Goal: Task Accomplishment & Management: Manage account settings

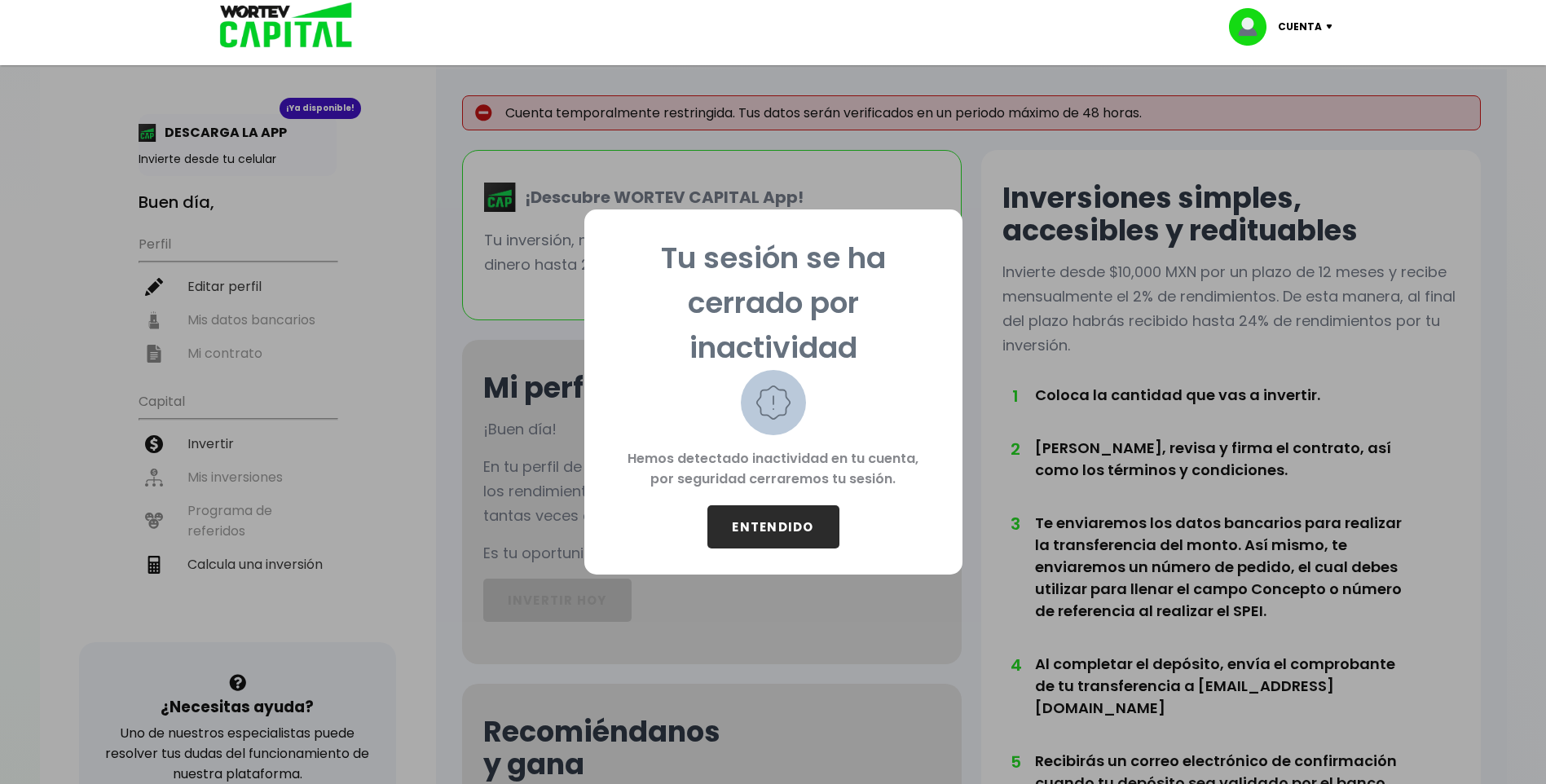
click at [764, 529] on button "ENTENDIDO" at bounding box center [773, 527] width 132 height 43
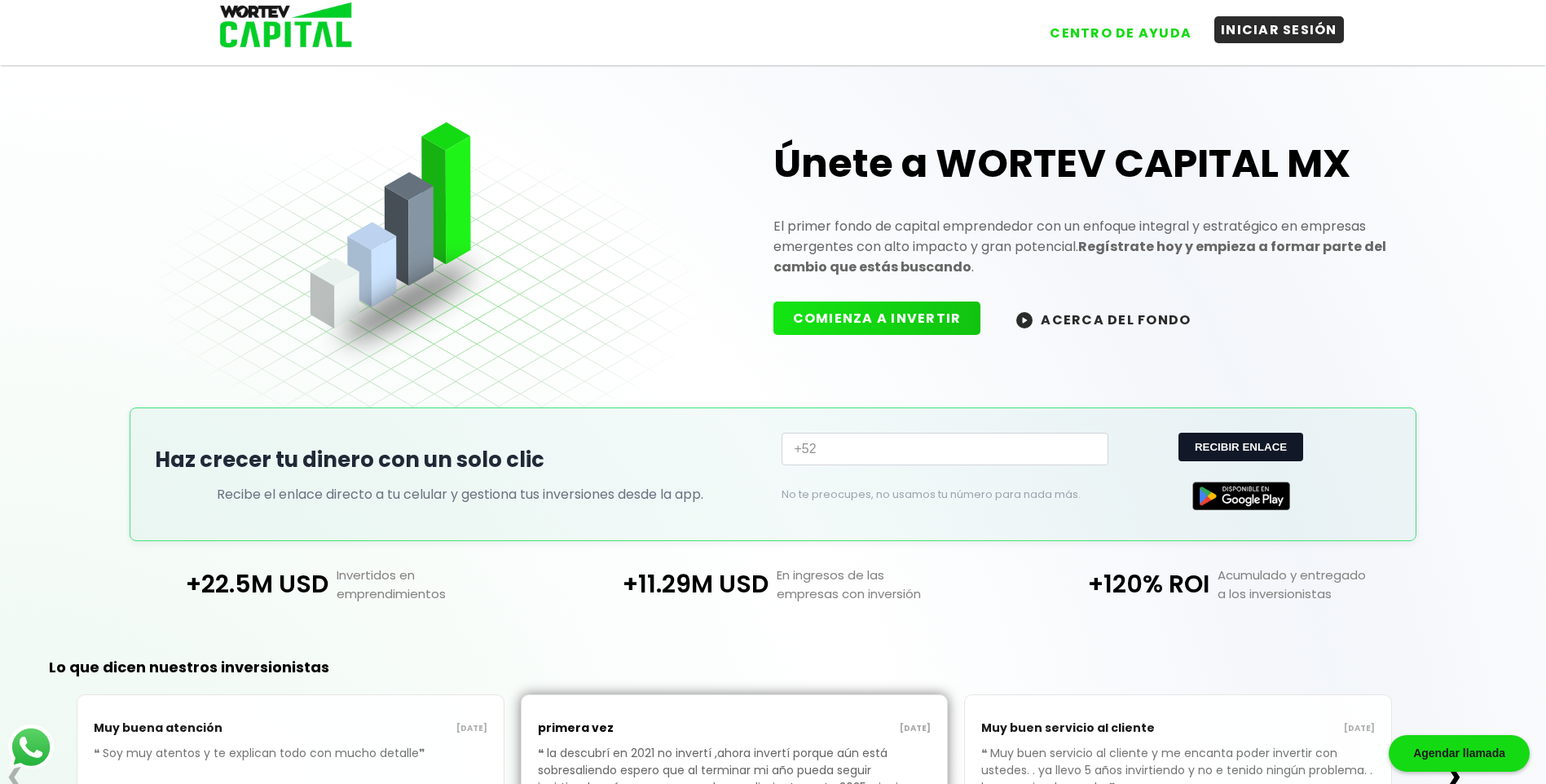
click at [1273, 38] on button "INICIAR SESIÓN" at bounding box center [1279, 30] width 129 height 27
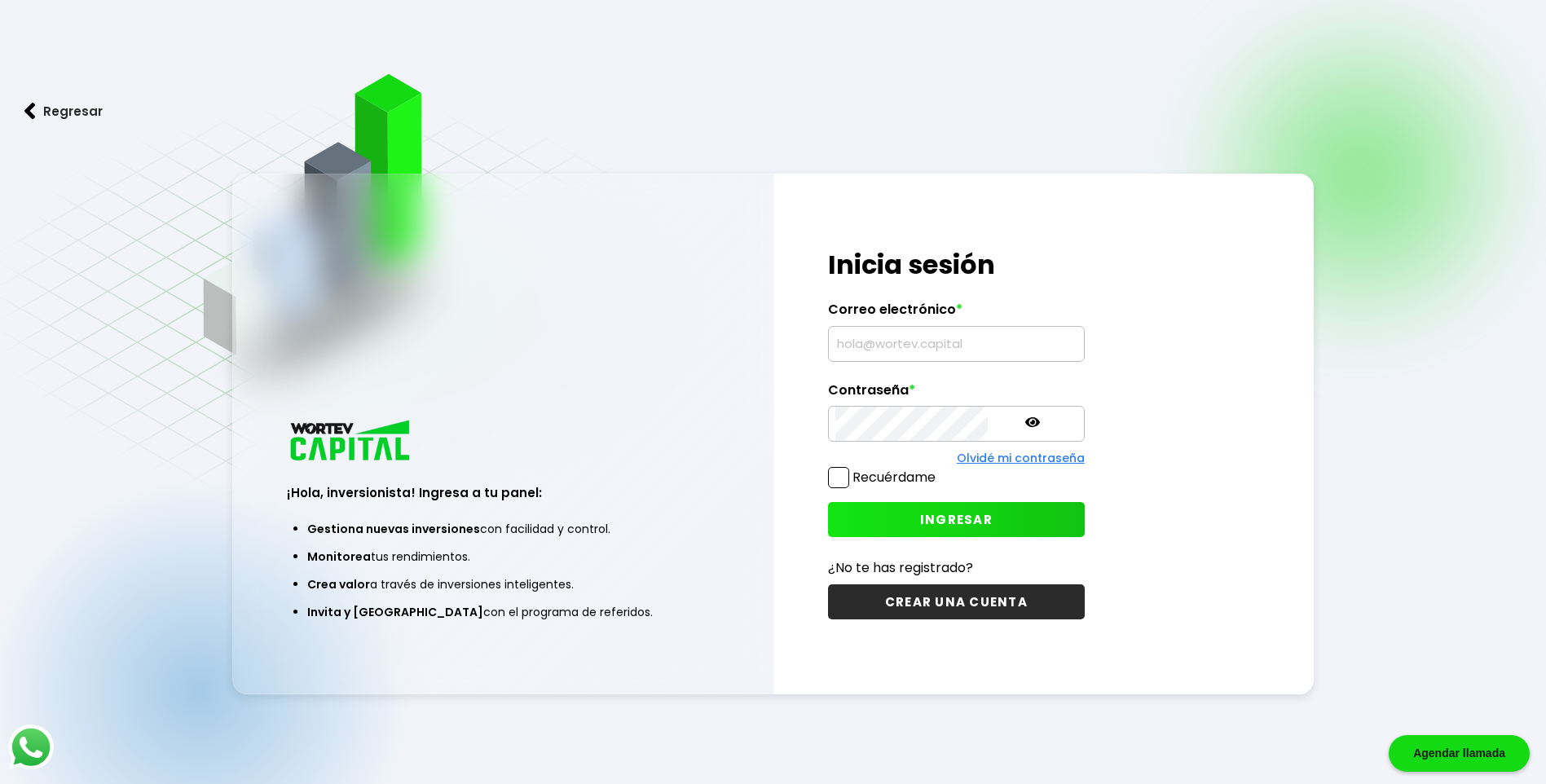
type input "[EMAIL_ADDRESS][DOMAIN_NAME]"
click at [839, 473] on span at bounding box center [839, 477] width 21 height 21
click at [939, 470] on input "Recuérdame" at bounding box center [939, 470] width 0 height 0
click at [921, 521] on span "INGRESAR" at bounding box center [957, 519] width 72 height 17
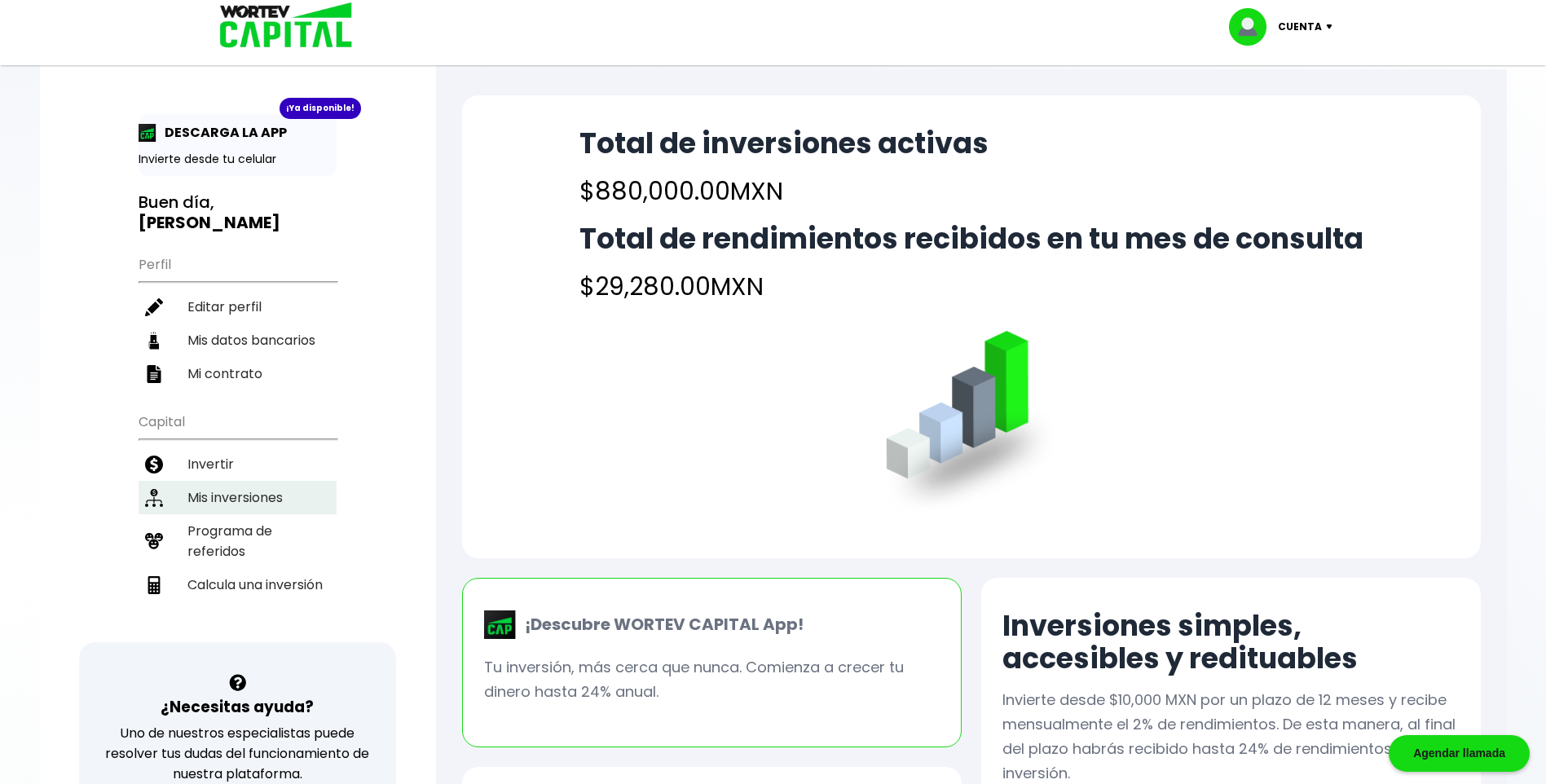
click at [225, 481] on li "Mis inversiones" at bounding box center [237, 498] width 198 height 33
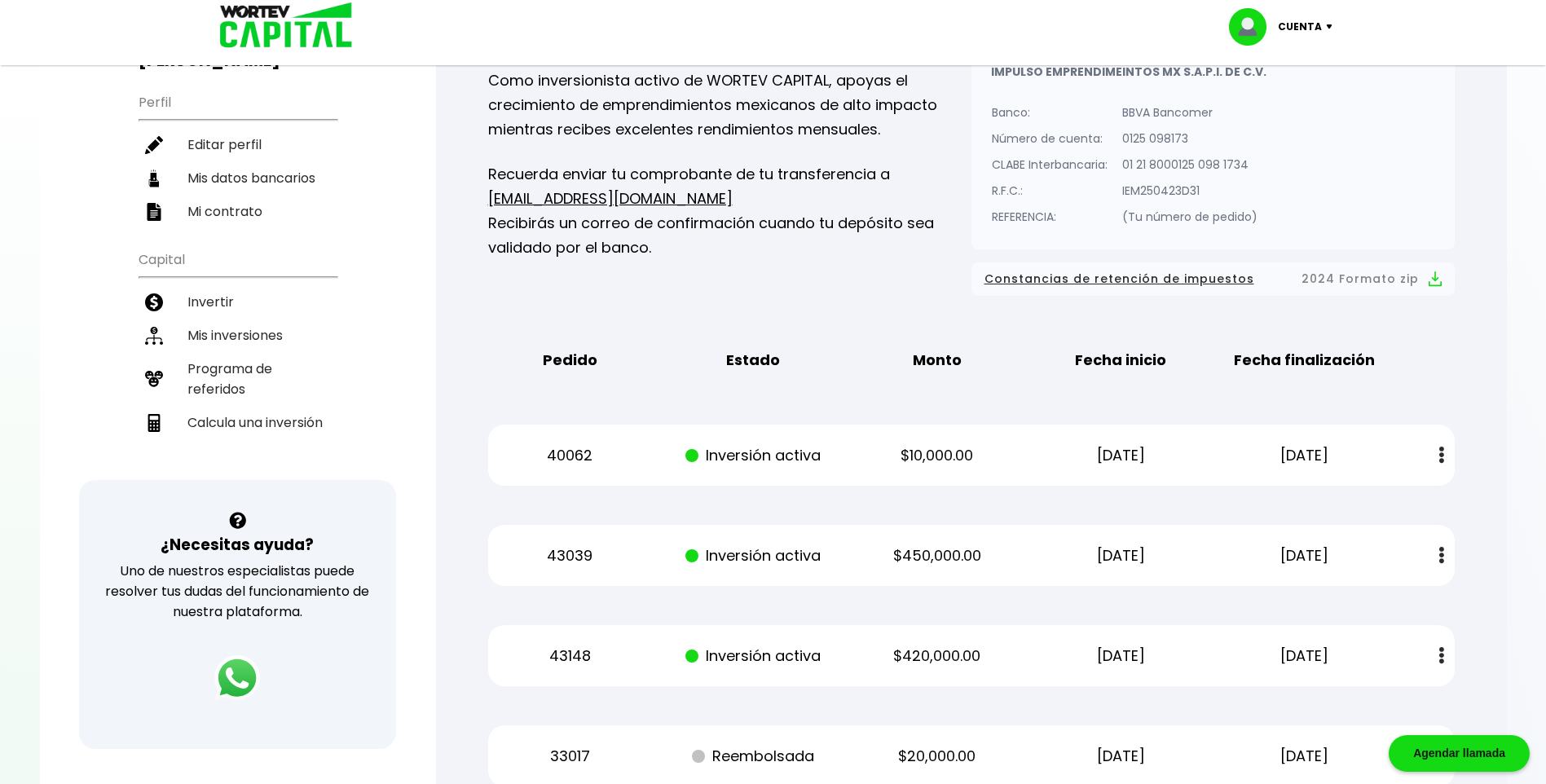
scroll to position [163, 0]
click at [1440, 456] on img at bounding box center [1442, 454] width 5 height 17
click at [1118, 448] on p "[DATE]" at bounding box center [1121, 455] width 155 height 25
click at [748, 450] on p "Inversión activa" at bounding box center [754, 455] width 155 height 25
click at [564, 455] on p "40062" at bounding box center [570, 455] width 155 height 25
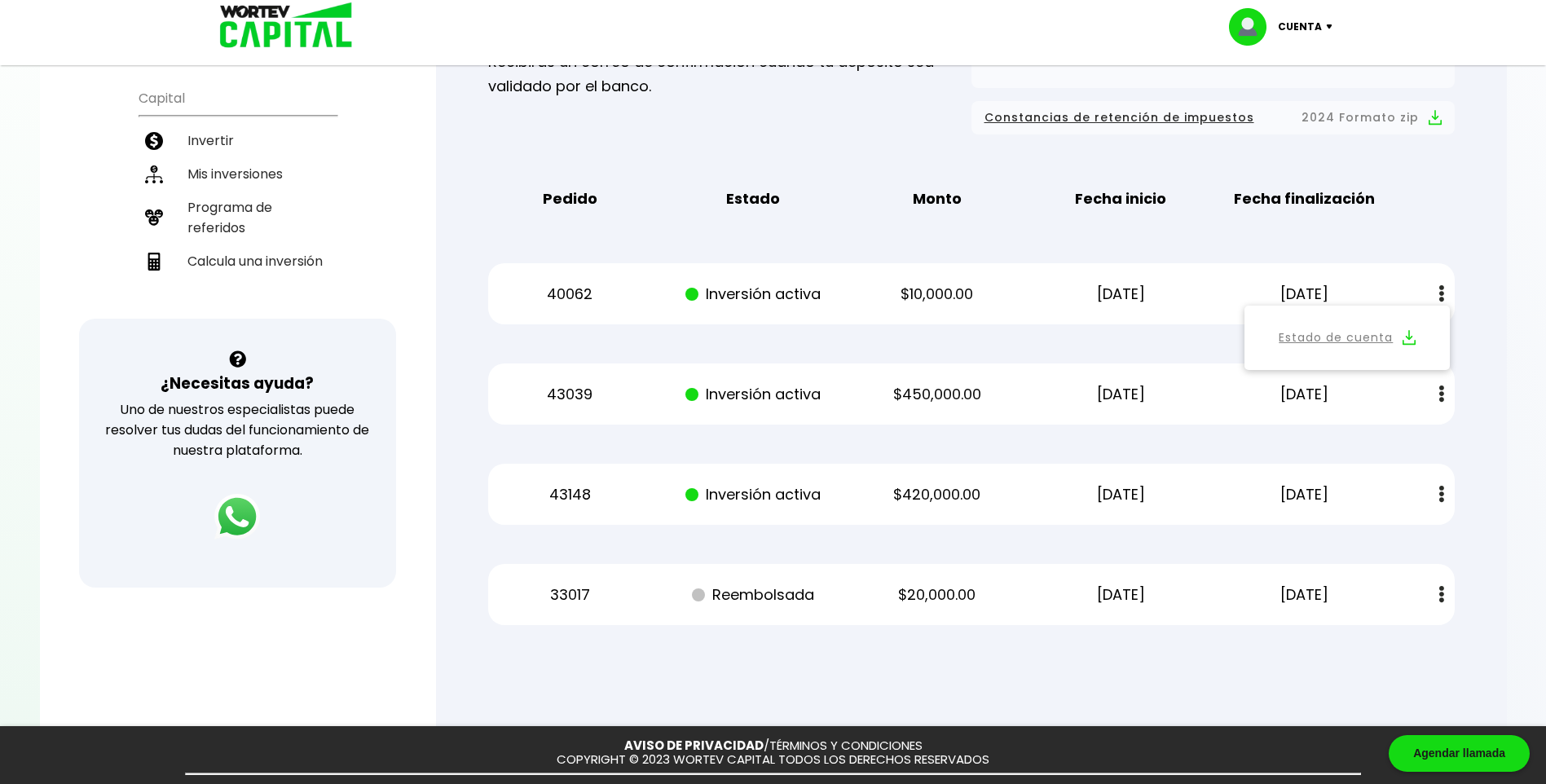
scroll to position [326, 0]
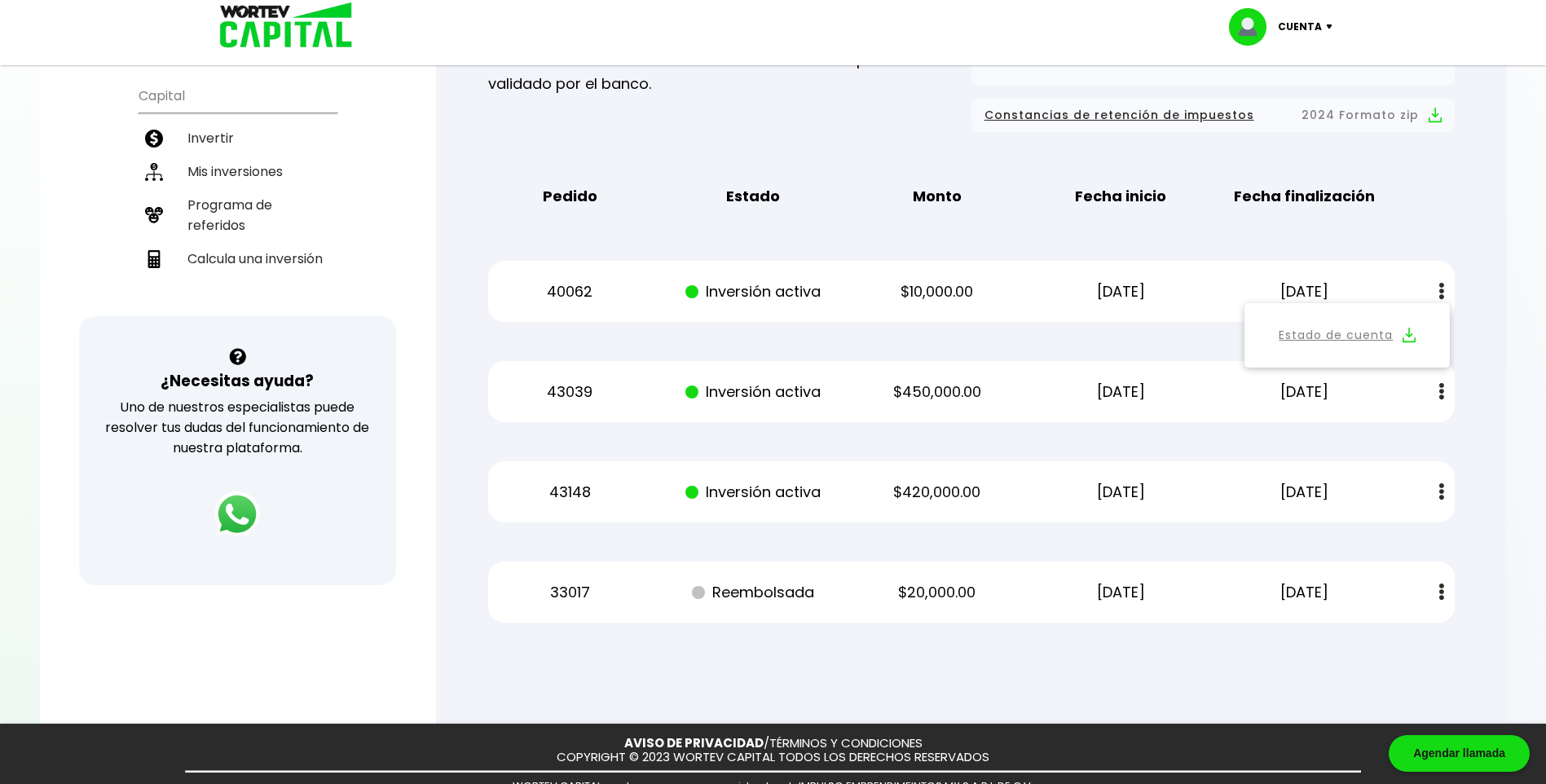
click at [1263, 281] on p "[DATE]" at bounding box center [1306, 292] width 155 height 25
click at [1439, 290] on img at bounding box center [1442, 291] width 5 height 17
drag, startPoint x: 1149, startPoint y: 290, endPoint x: 1133, endPoint y: 291, distance: 16.0
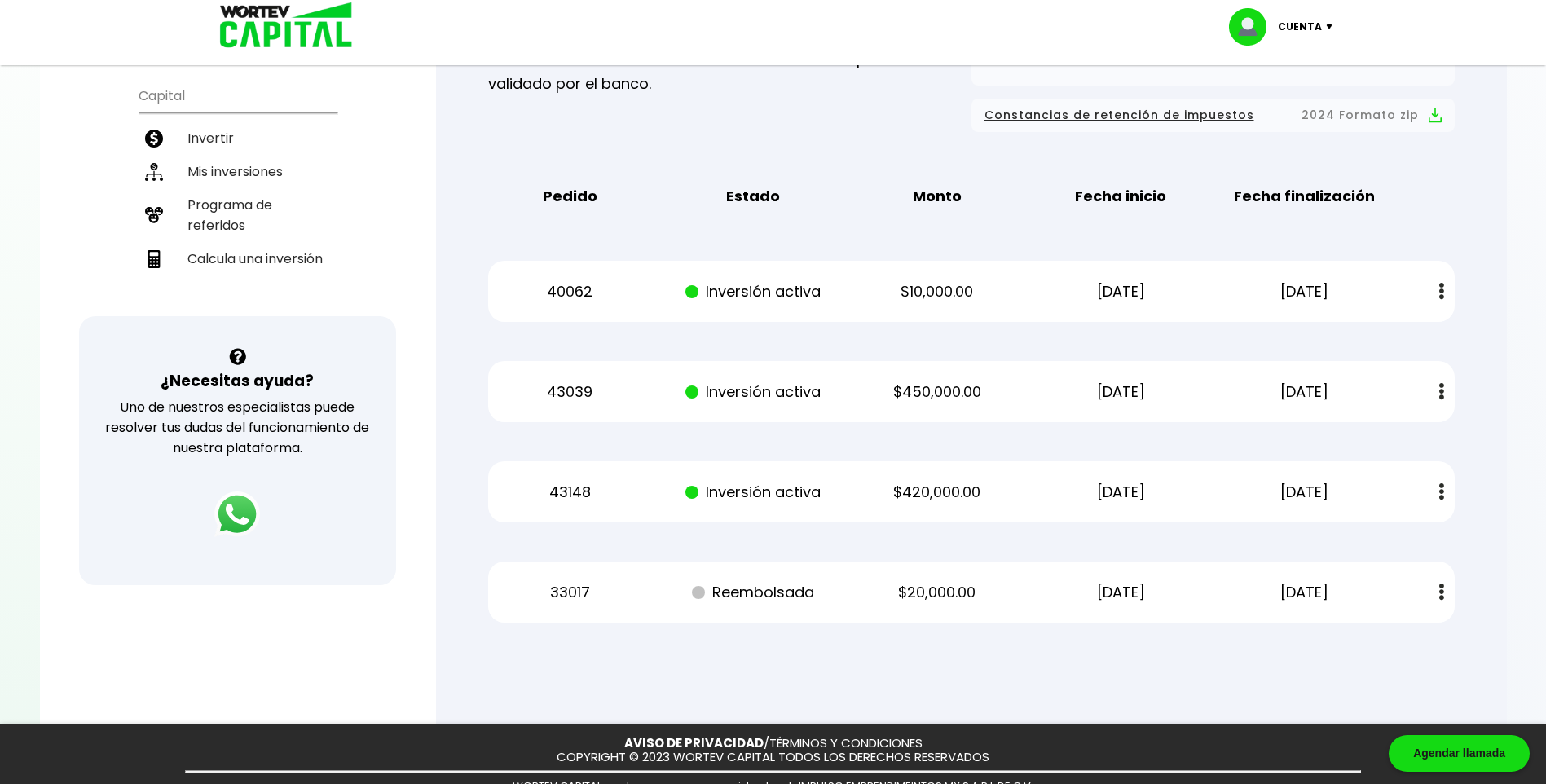
click at [1147, 290] on p "[DATE]" at bounding box center [1121, 292] width 155 height 25
click at [877, 291] on p "$10,000.00" at bounding box center [937, 292] width 155 height 25
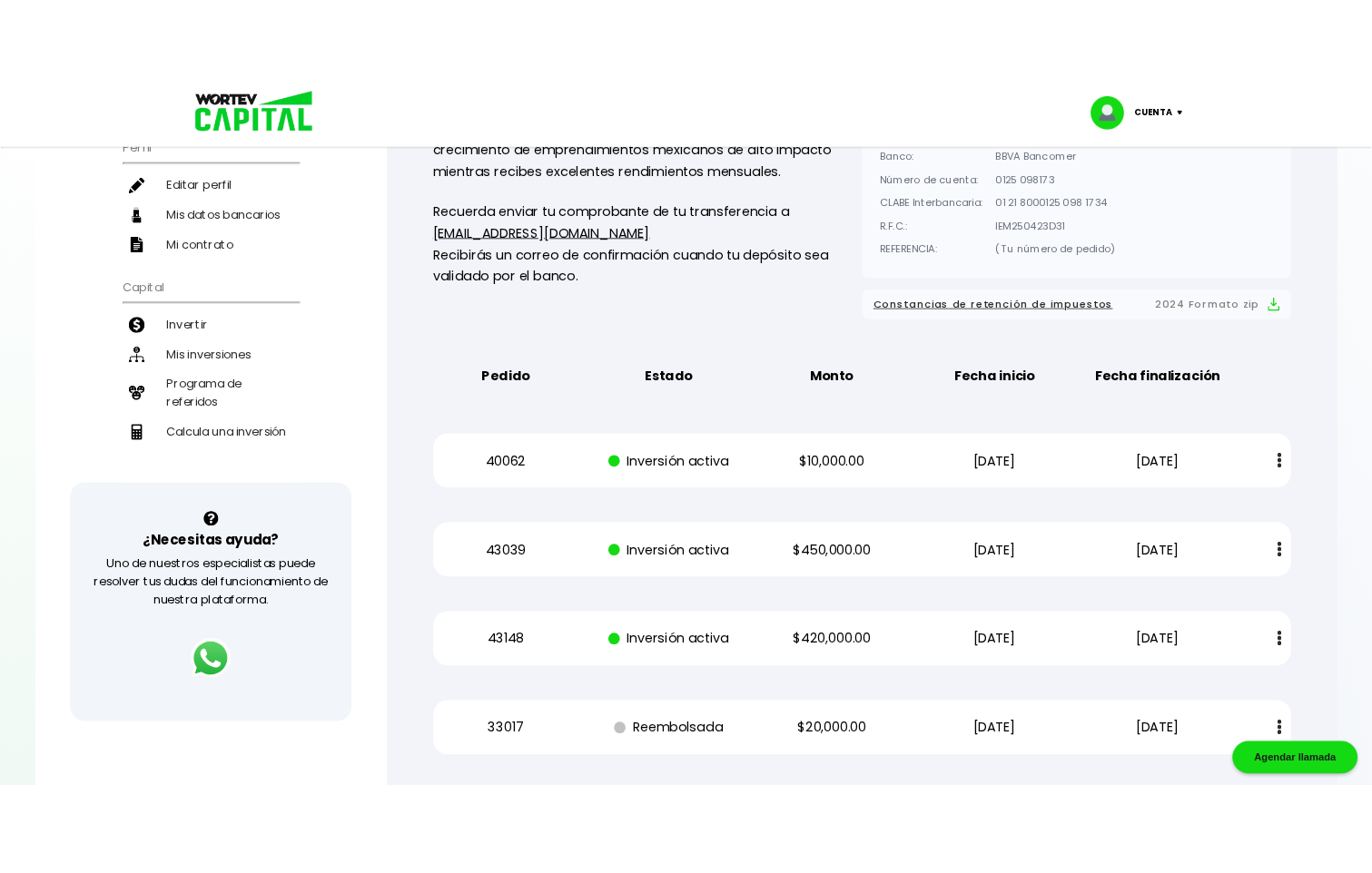
scroll to position [273, 0]
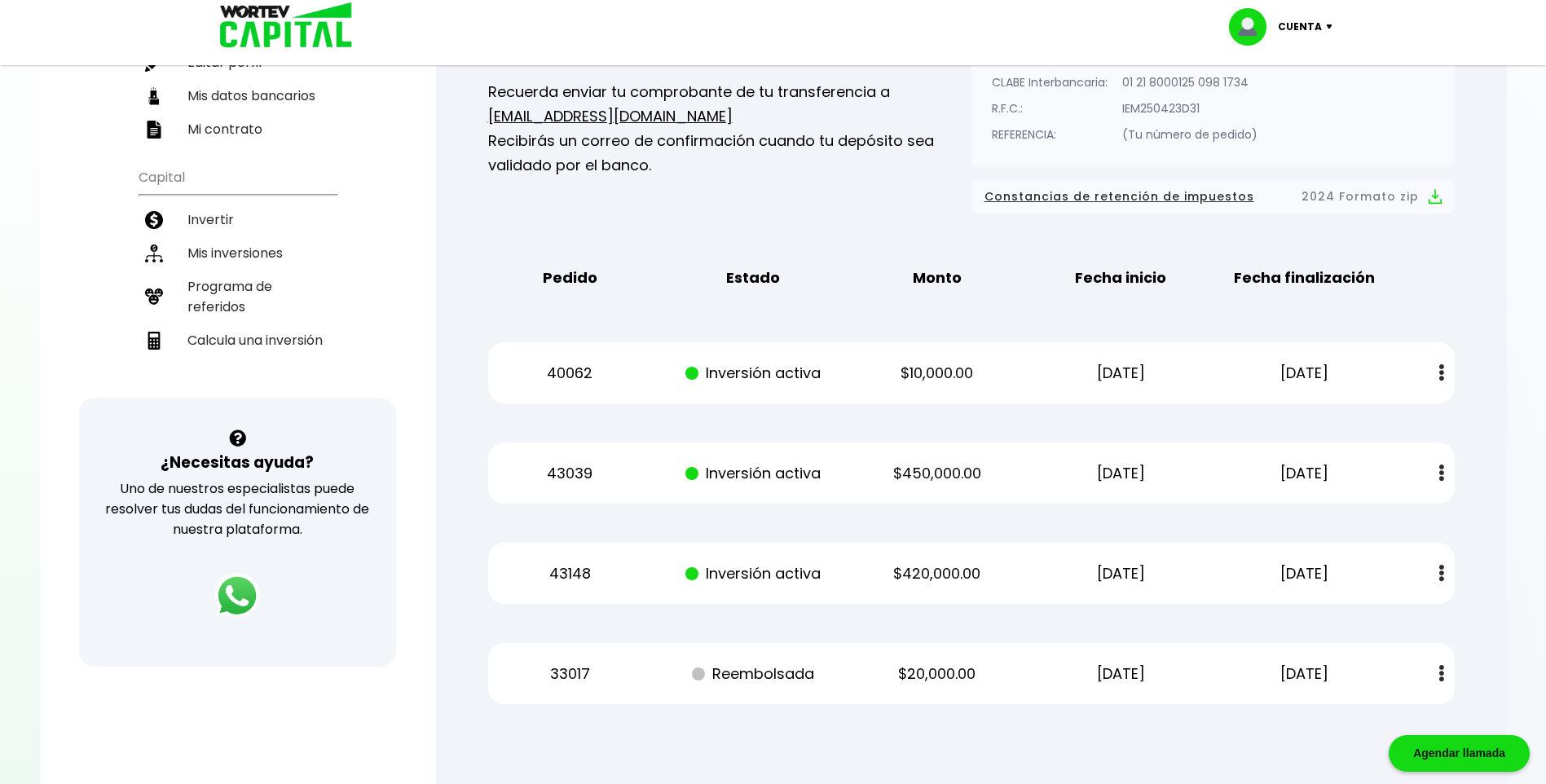
click at [1448, 373] on button at bounding box center [1442, 373] width 23 height 35
click at [1332, 418] on link "Estado de cuenta" at bounding box center [1336, 417] width 115 height 20
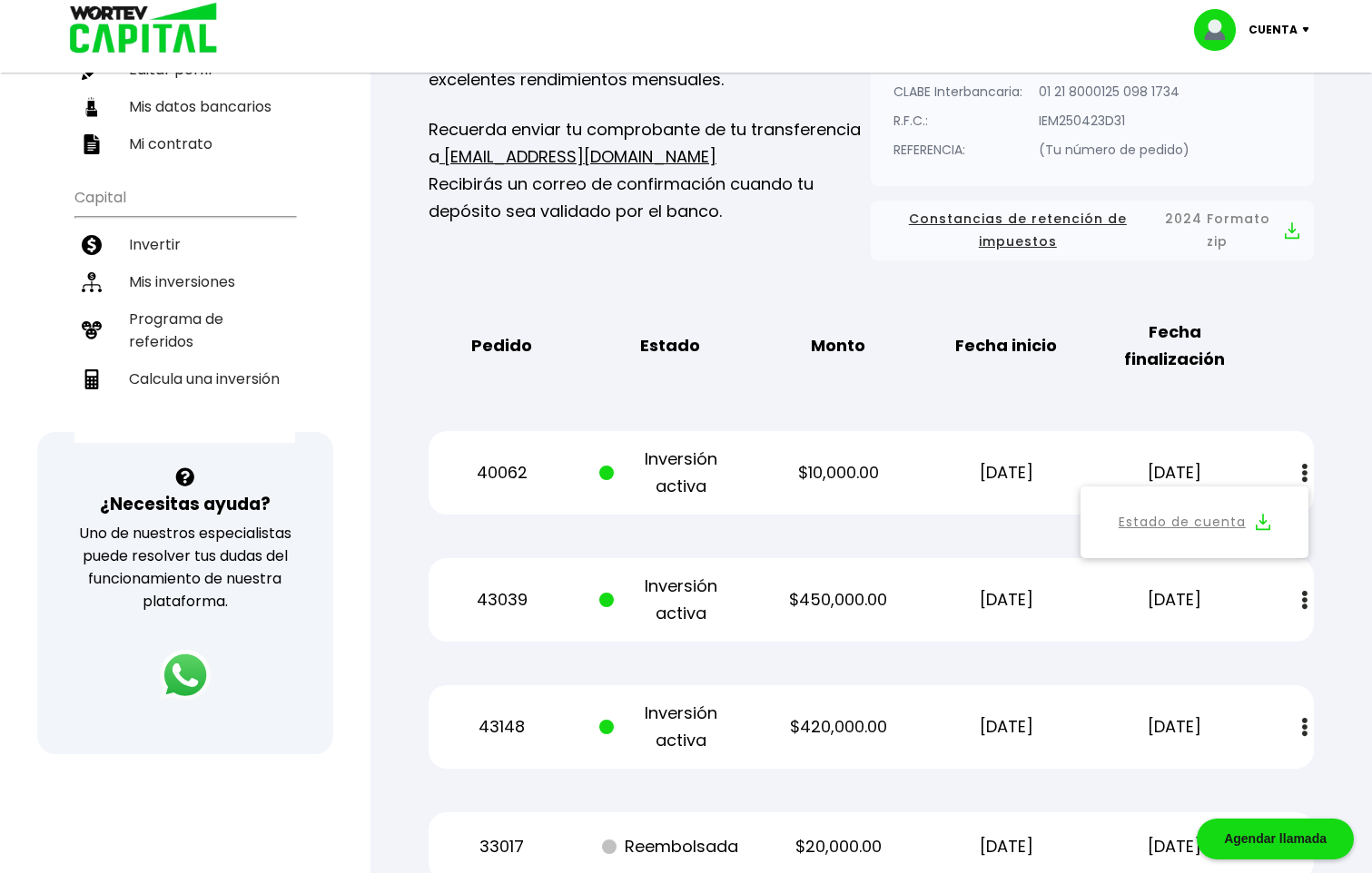
click at [827, 472] on p "$10,000.00" at bounding box center [838, 473] width 141 height 27
click at [664, 472] on p "Inversión activa" at bounding box center [670, 473] width 141 height 55
click at [506, 467] on p "40062" at bounding box center [502, 473] width 141 height 27
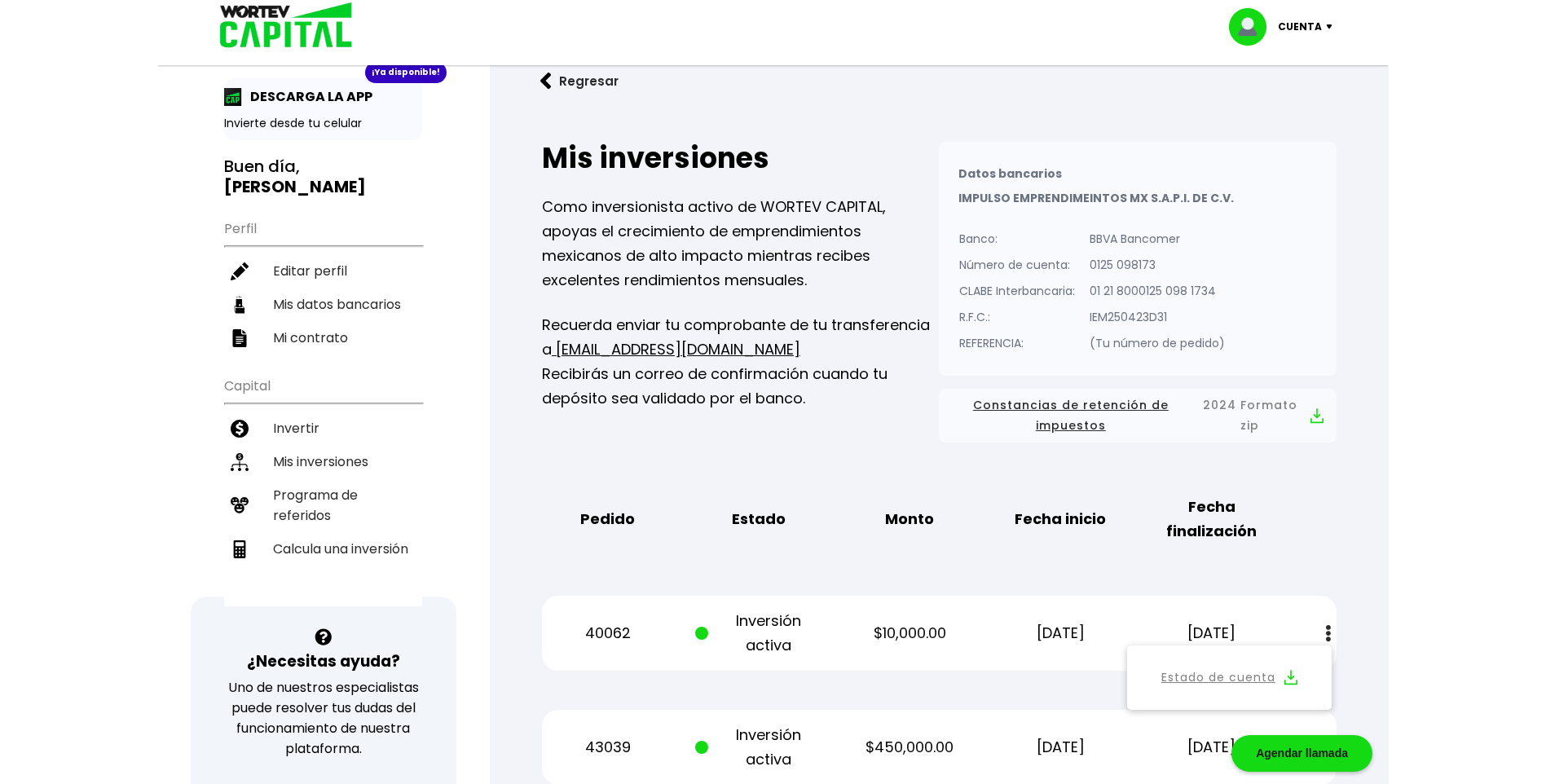
scroll to position [0, 0]
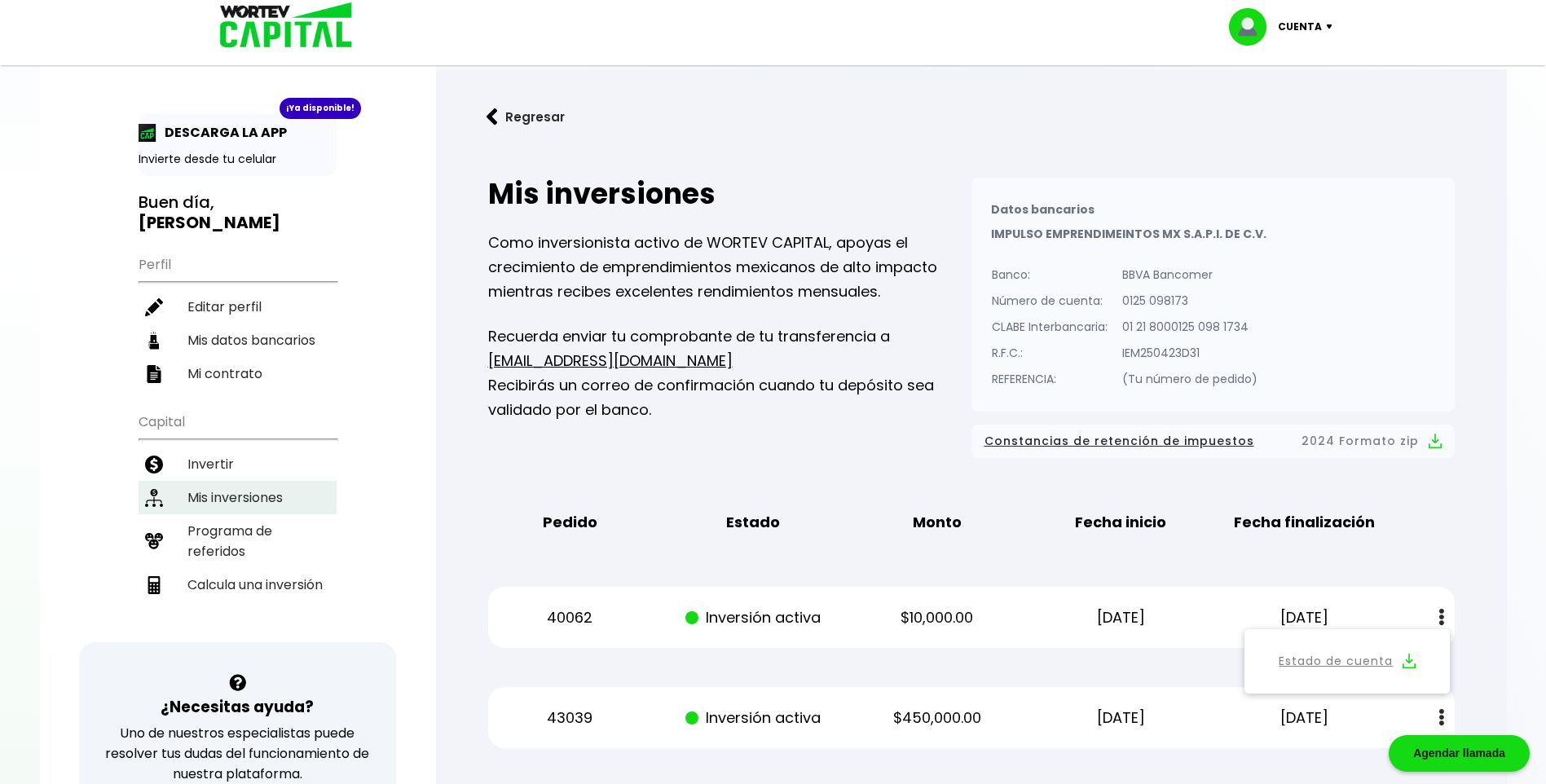
click at [218, 481] on li "Mis inversiones" at bounding box center [237, 498] width 198 height 33
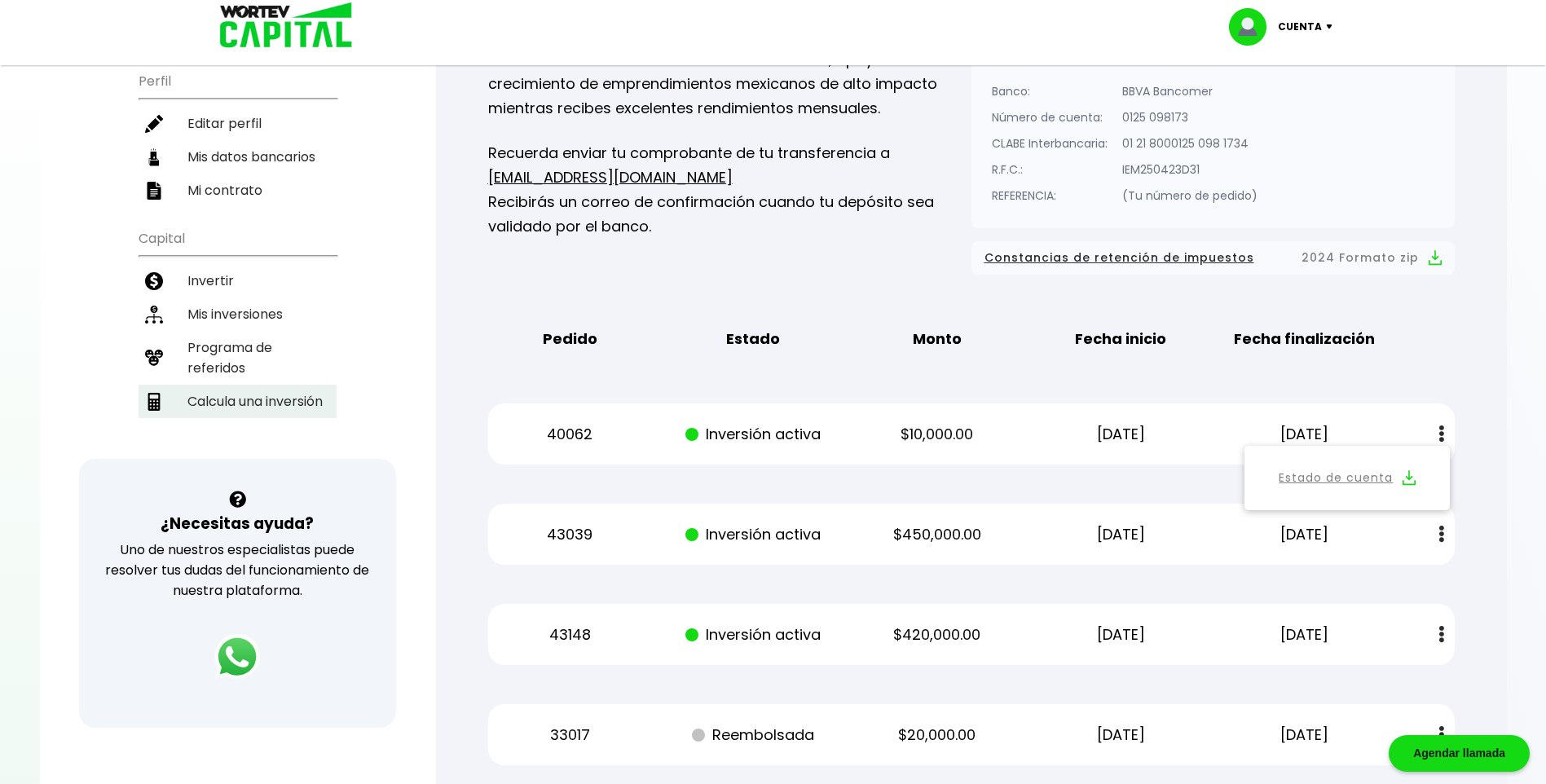
scroll to position [245, 0]
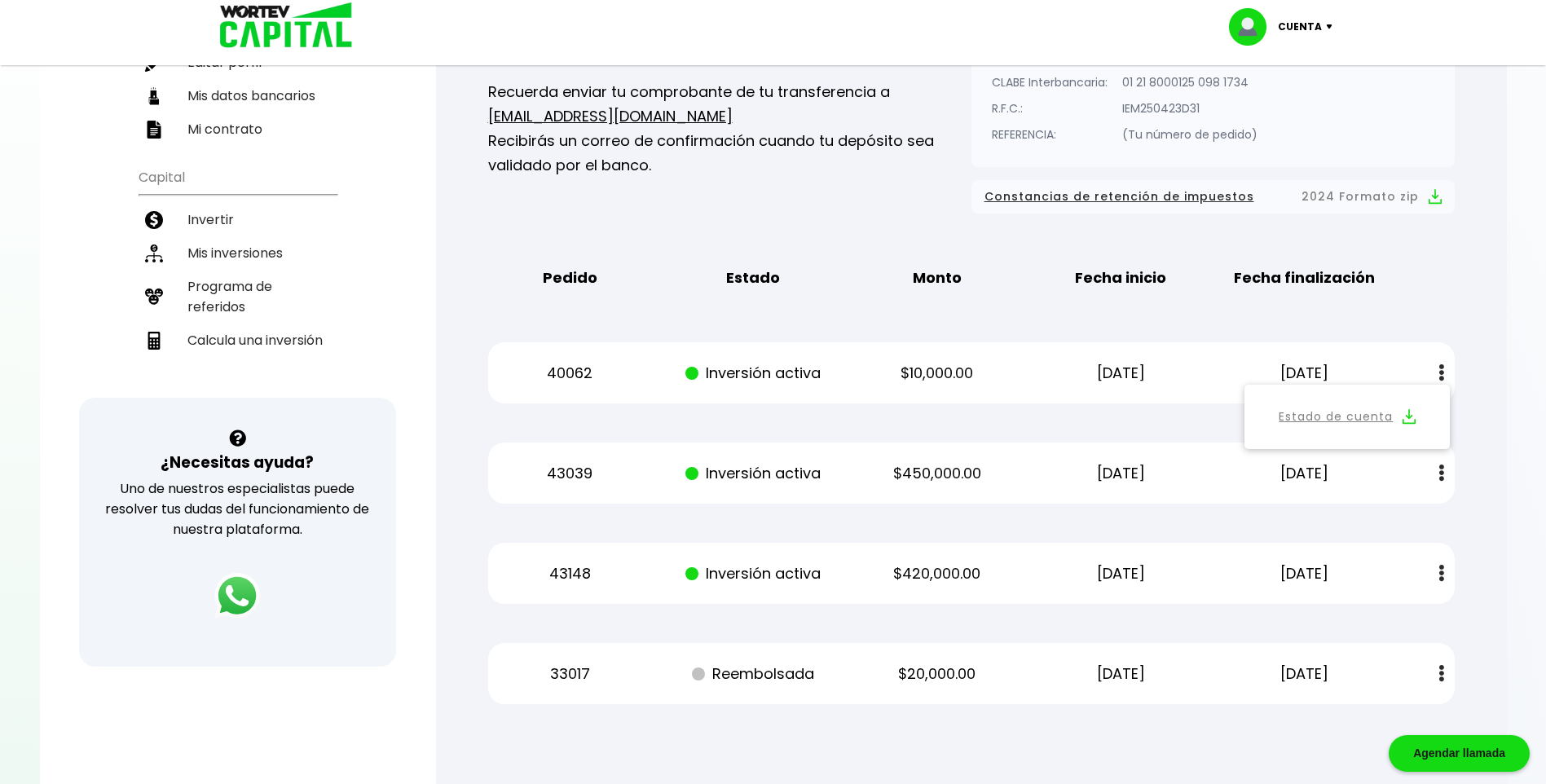
click at [1530, 371] on div at bounding box center [773, 392] width 1546 height 784
click at [1443, 374] on img at bounding box center [1442, 373] width 5 height 17
click at [1441, 466] on img at bounding box center [1442, 472] width 5 height 17
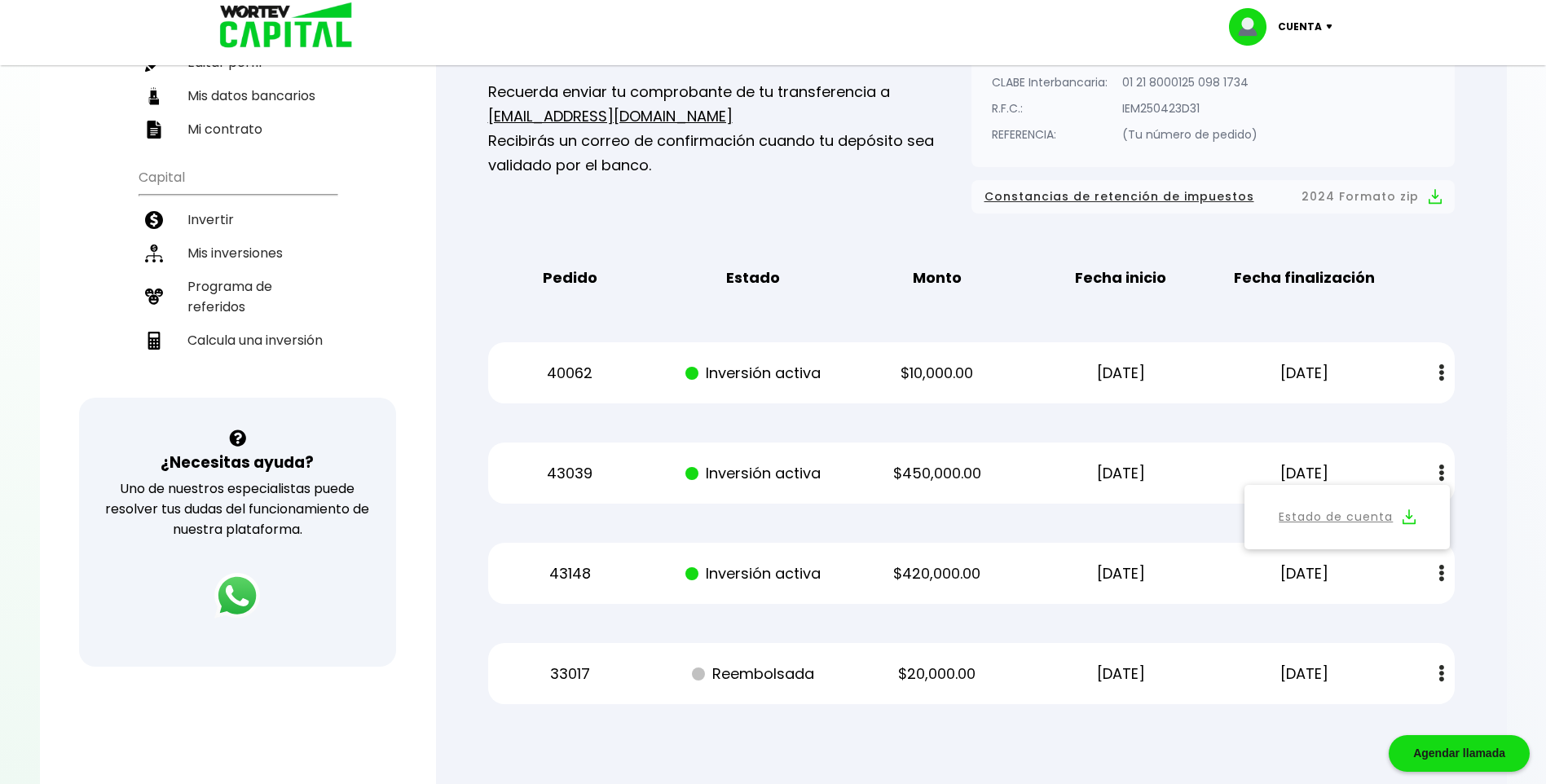
click at [1441, 466] on img at bounding box center [1442, 472] width 5 height 17
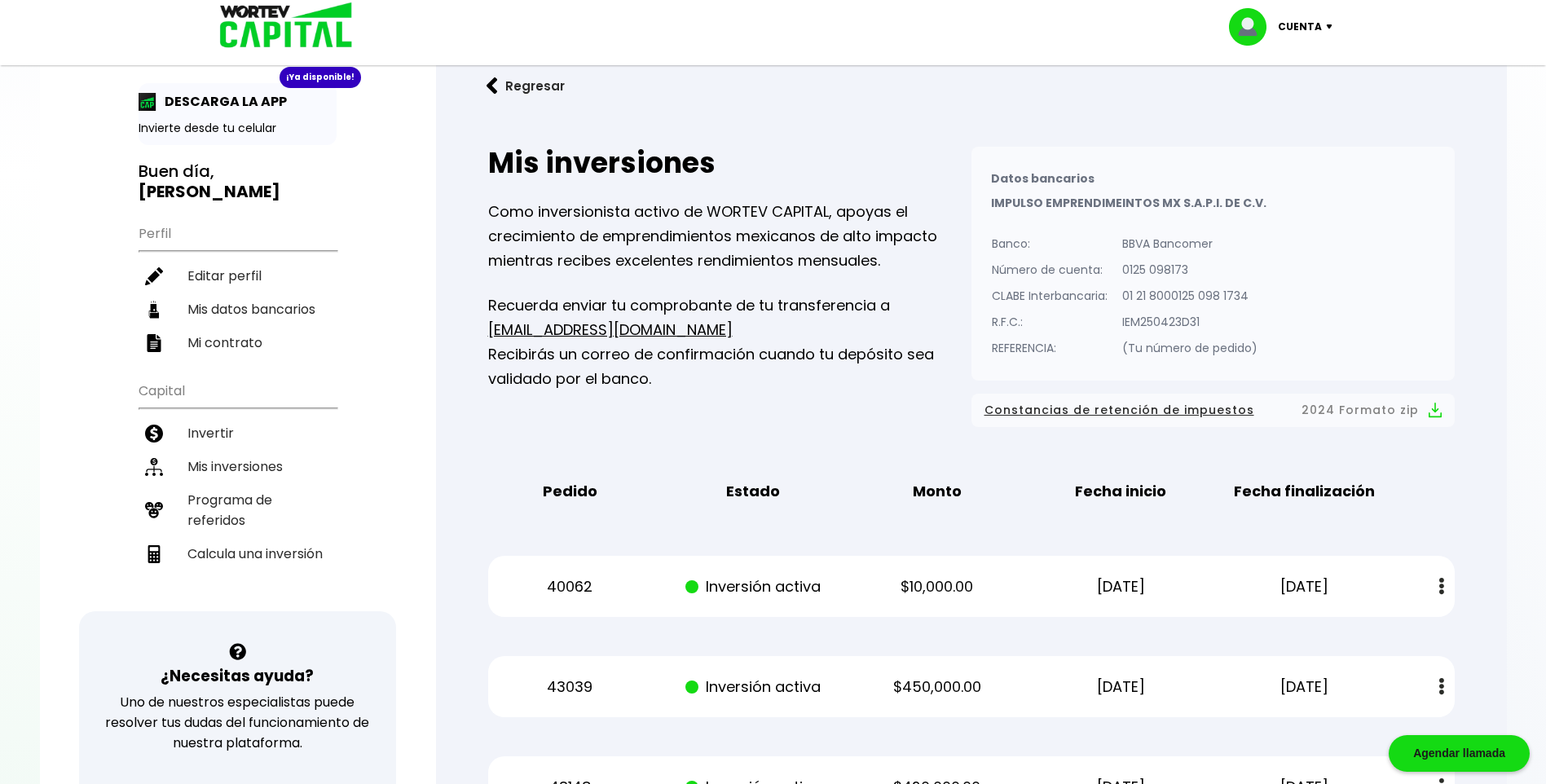
scroll to position [0, 0]
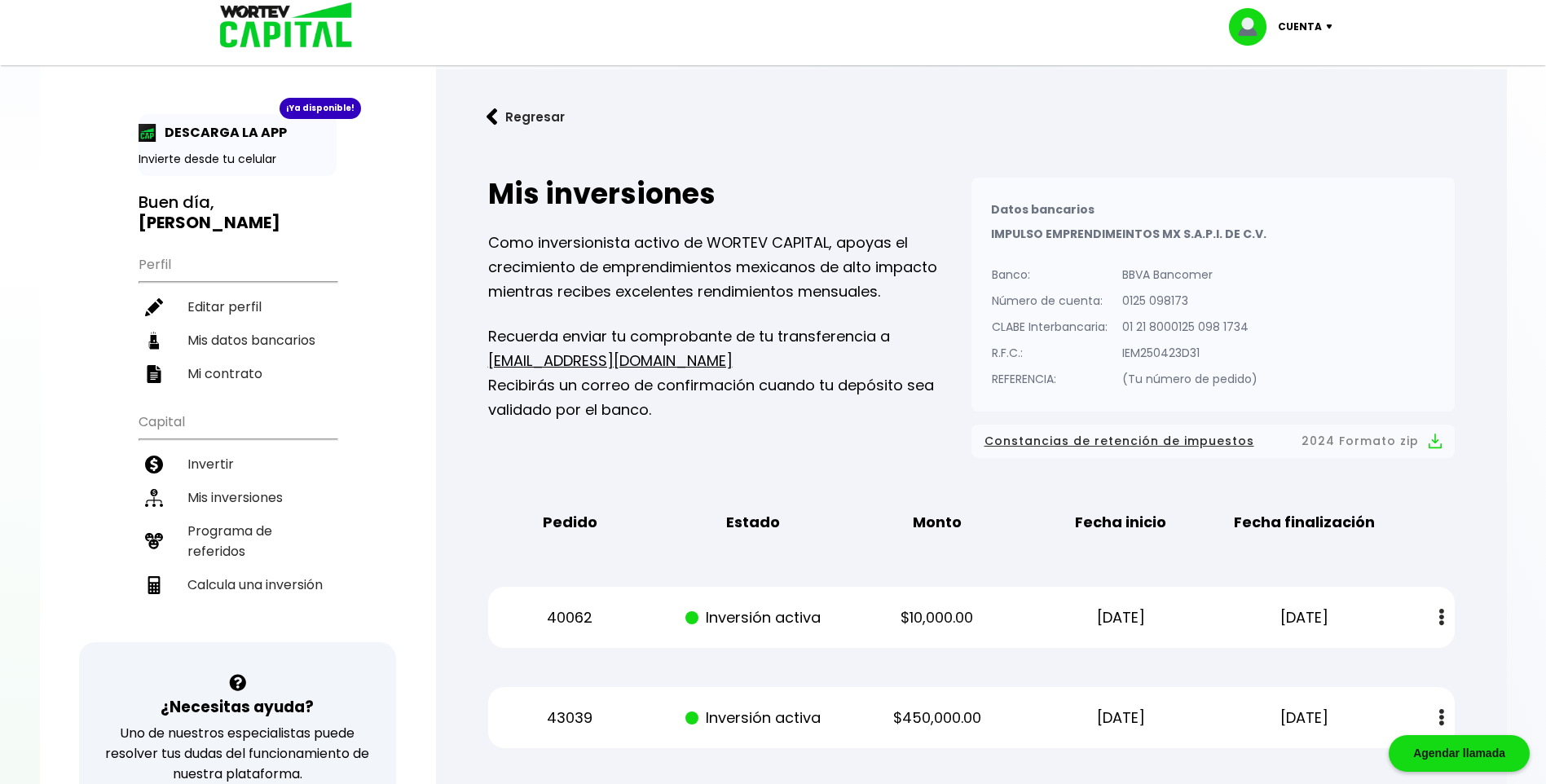
drag, startPoint x: 235, startPoint y: 164, endPoint x: 269, endPoint y: 137, distance: 43.4
click at [235, 164] on p "Invierte desde tu celular" at bounding box center [237, 159] width 198 height 17
click at [313, 108] on div "¡Ya disponible!" at bounding box center [320, 108] width 82 height 21
click at [387, 107] on div "¡Ya disponible! DESCARGA LA APP Invierte desde tu celular Buen día, [PERSON_NAM…" at bounding box center [238, 533] width 396 height 1033
click at [147, 134] on img at bounding box center [147, 133] width 18 height 18
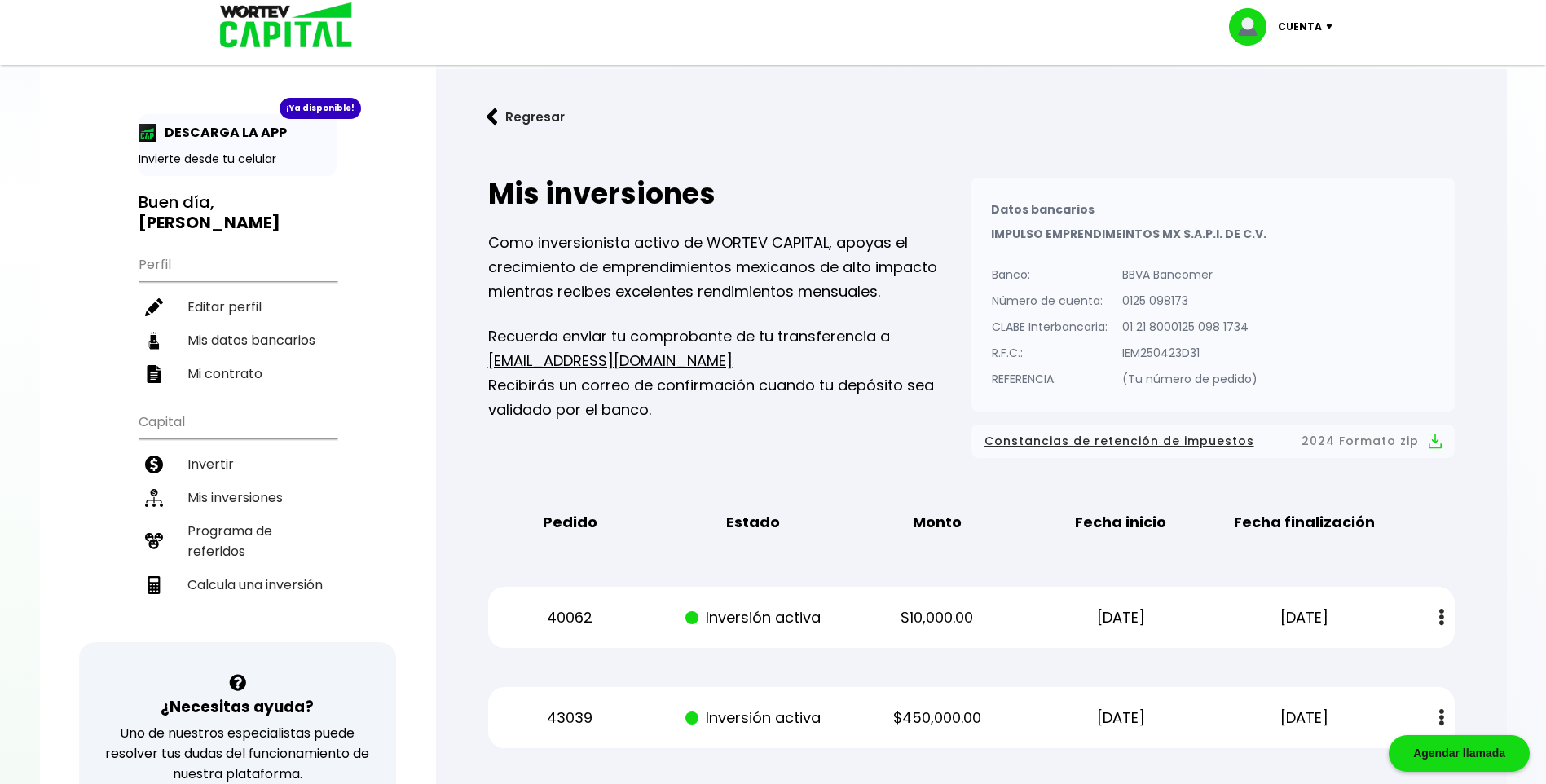
click at [147, 134] on img at bounding box center [147, 133] width 18 height 18
click at [259, 134] on p "DESCARGA LA APP" at bounding box center [222, 132] width 130 height 20
click at [503, 119] on button "Regresar" at bounding box center [526, 116] width 127 height 43
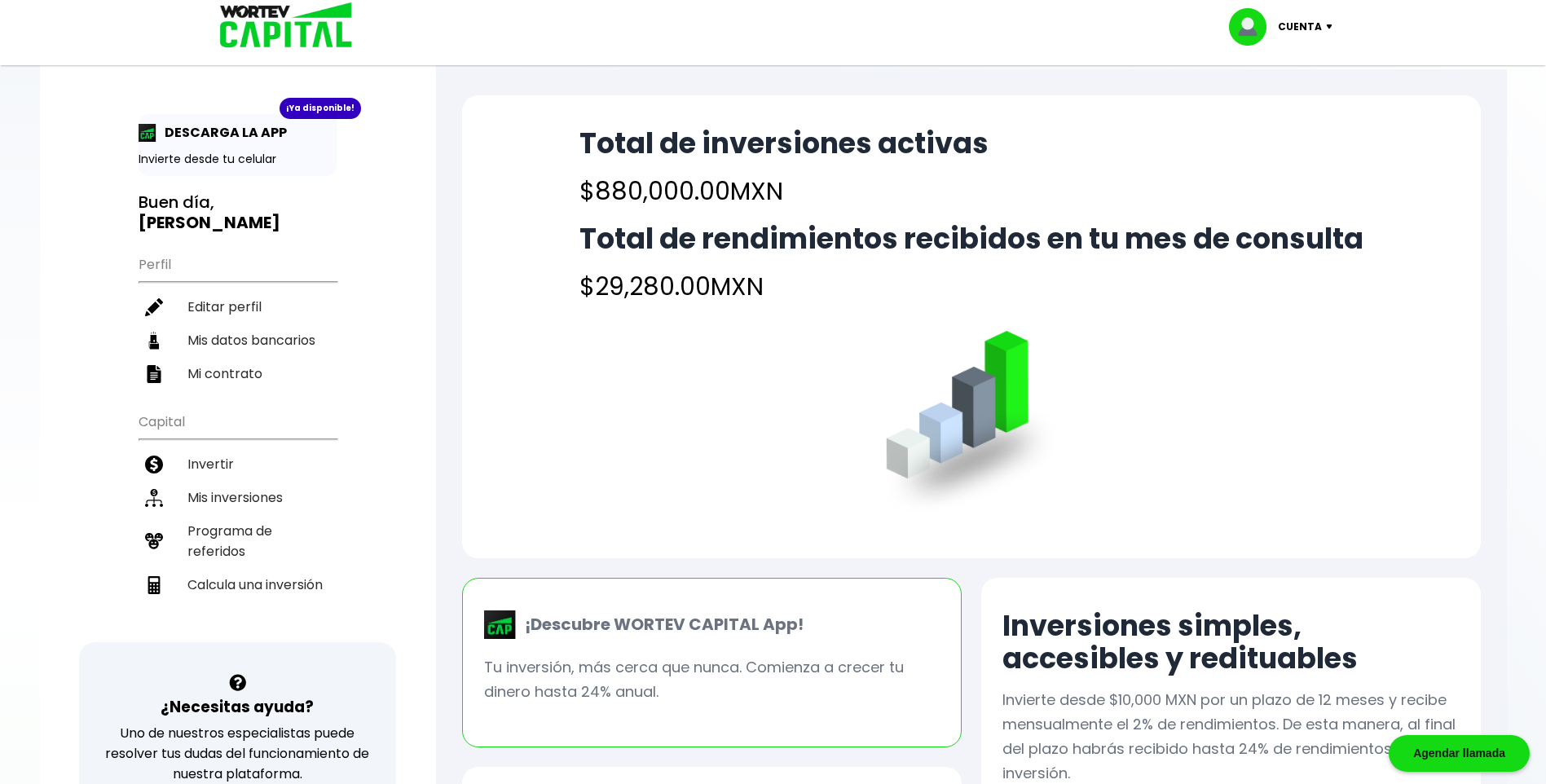
click at [1323, 22] on div "Cuenta" at bounding box center [1286, 26] width 115 height 38
click at [1295, 78] on link "Editar perfil" at bounding box center [1283, 75] width 63 height 17
select select "Hombre"
select select "Bachillerato"
select select "QR"
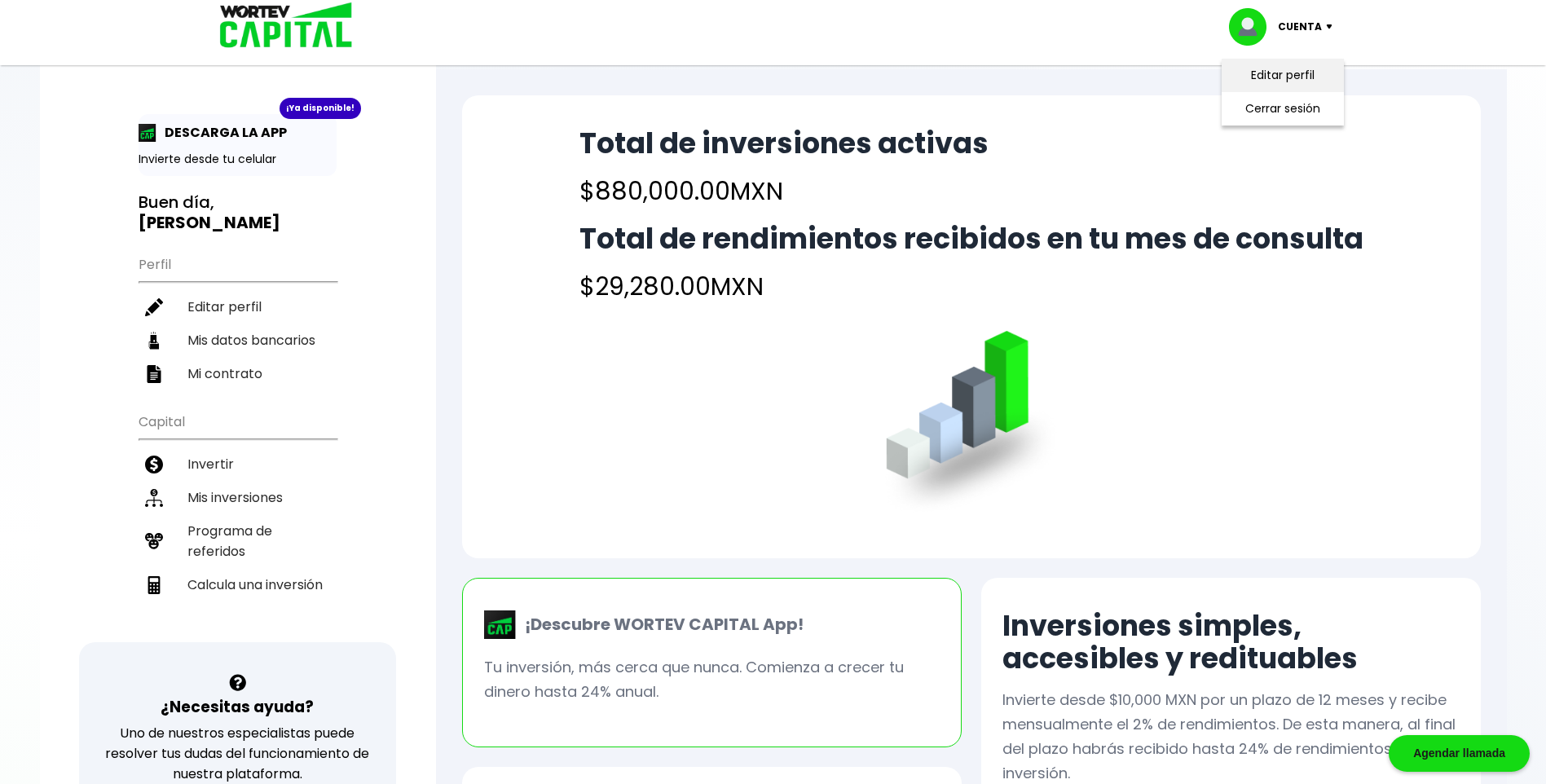
select select "HSBC"
select select "[GEOGRAPHIC_DATA]"
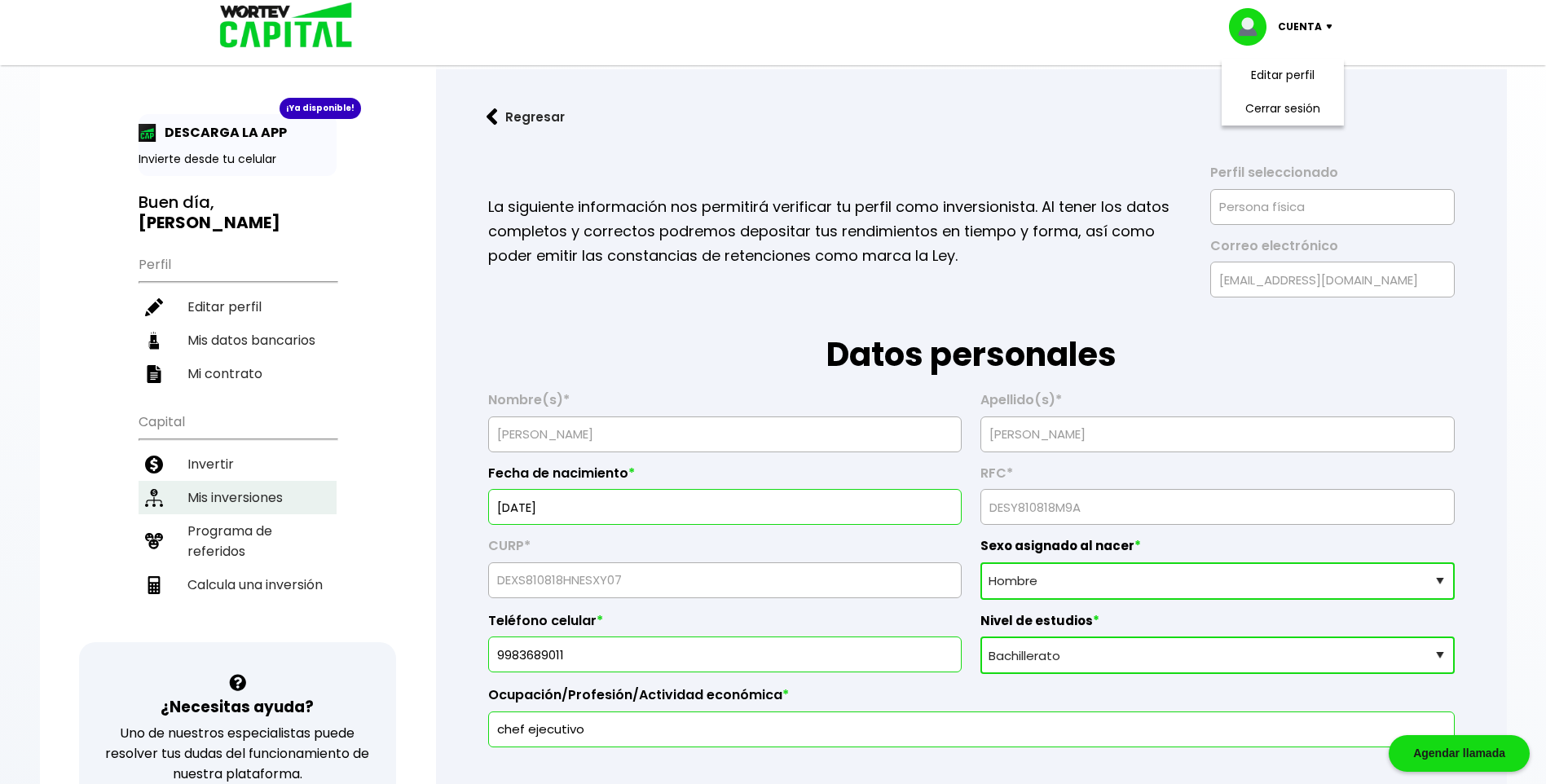
click at [239, 481] on li "Mis inversiones" at bounding box center [237, 498] width 198 height 33
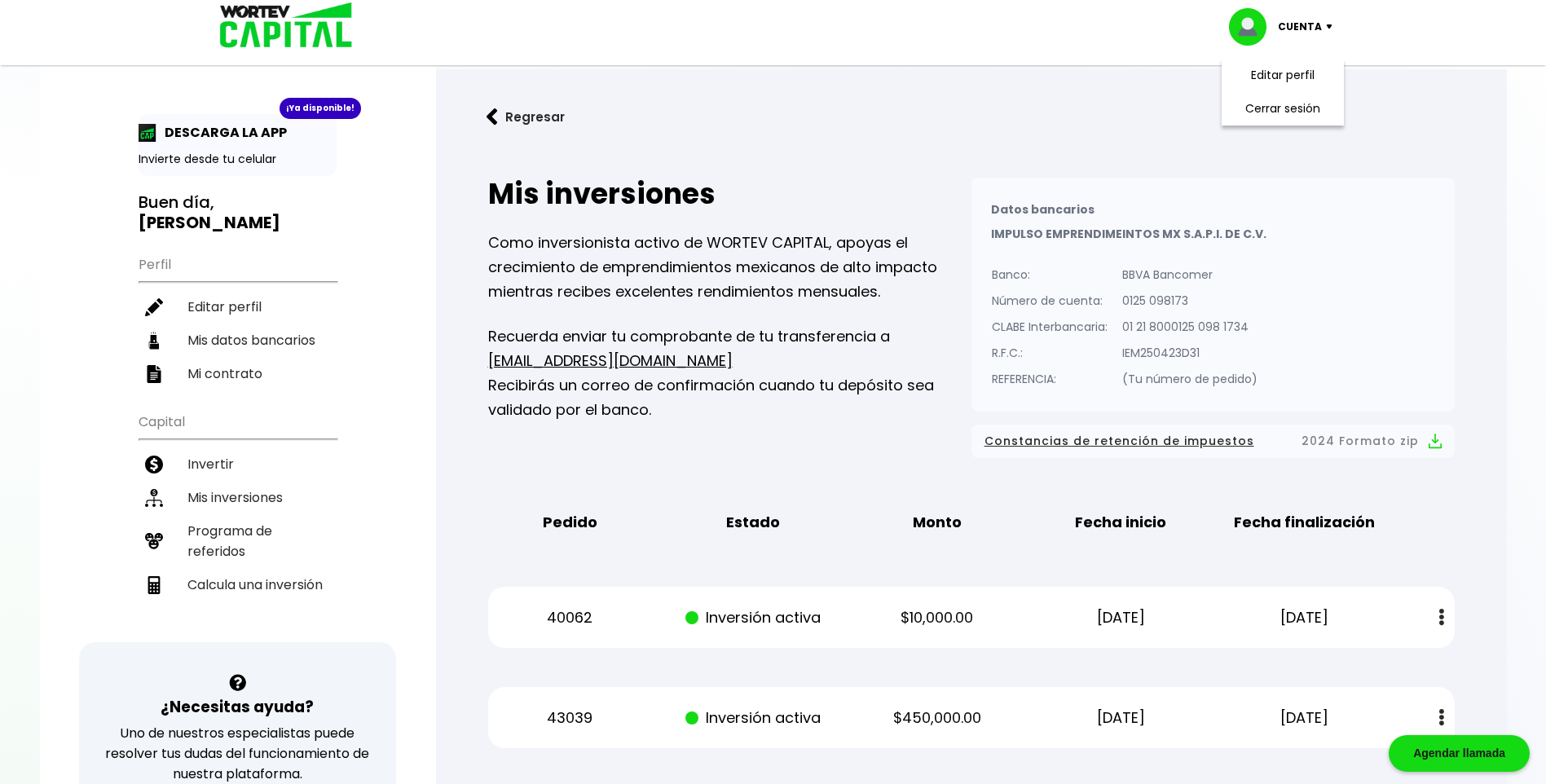
click at [932, 610] on p "$10,000.00" at bounding box center [937, 618] width 155 height 25
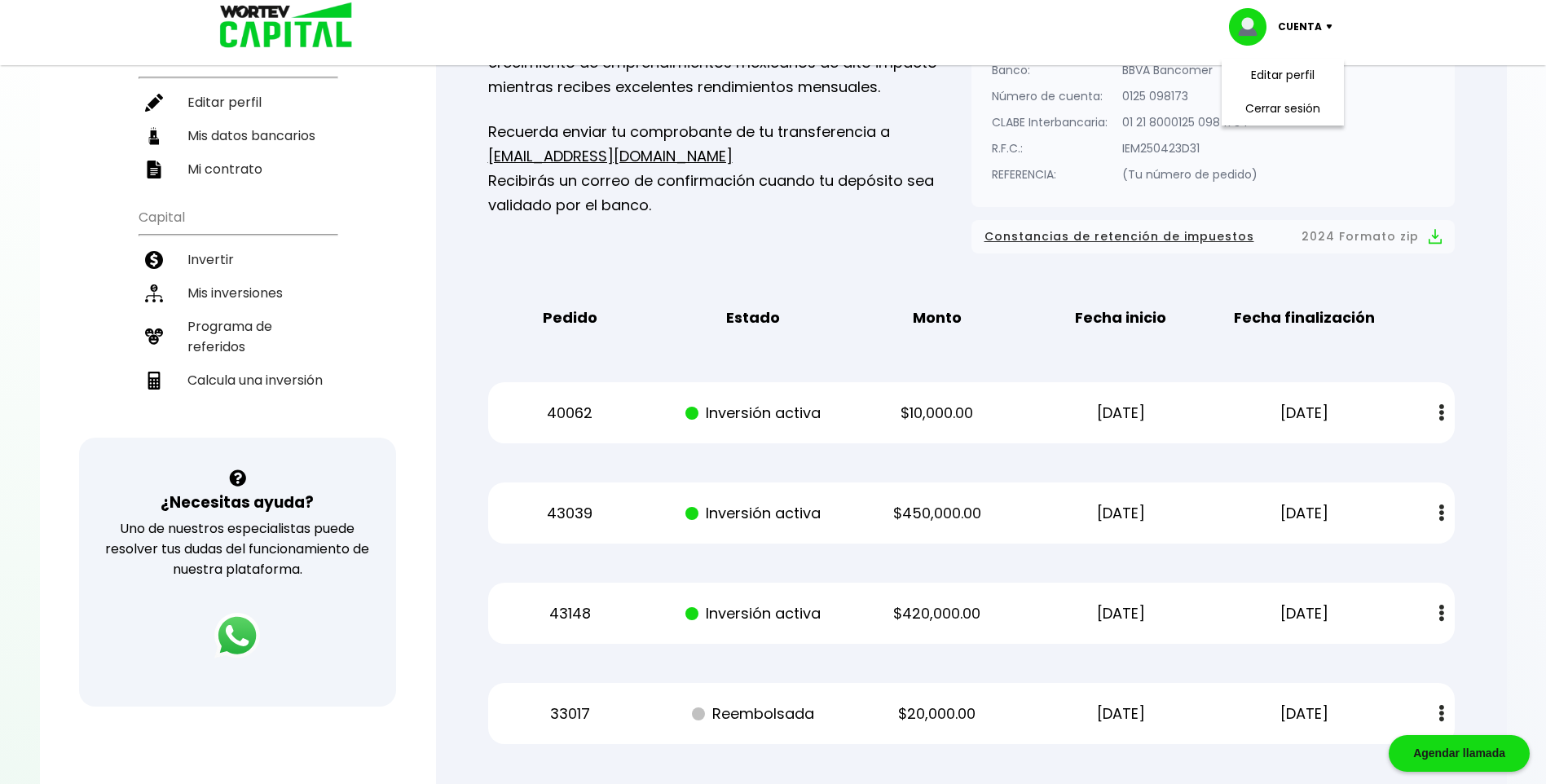
scroll to position [326, 0]
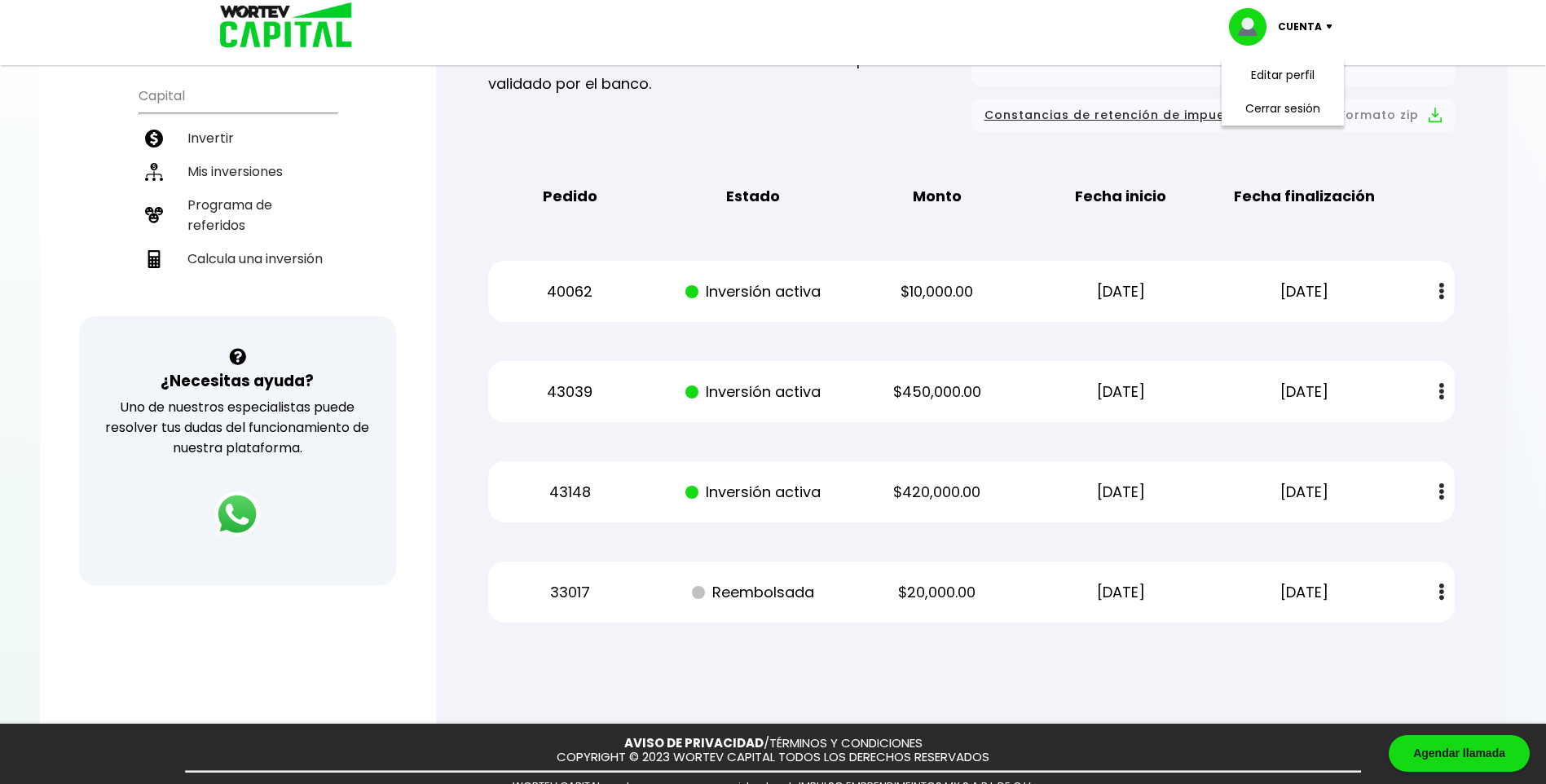
drag, startPoint x: 1171, startPoint y: 599, endPoint x: 1118, endPoint y: 592, distance: 53.5
click at [1118, 592] on p "[DATE]" at bounding box center [1121, 593] width 155 height 25
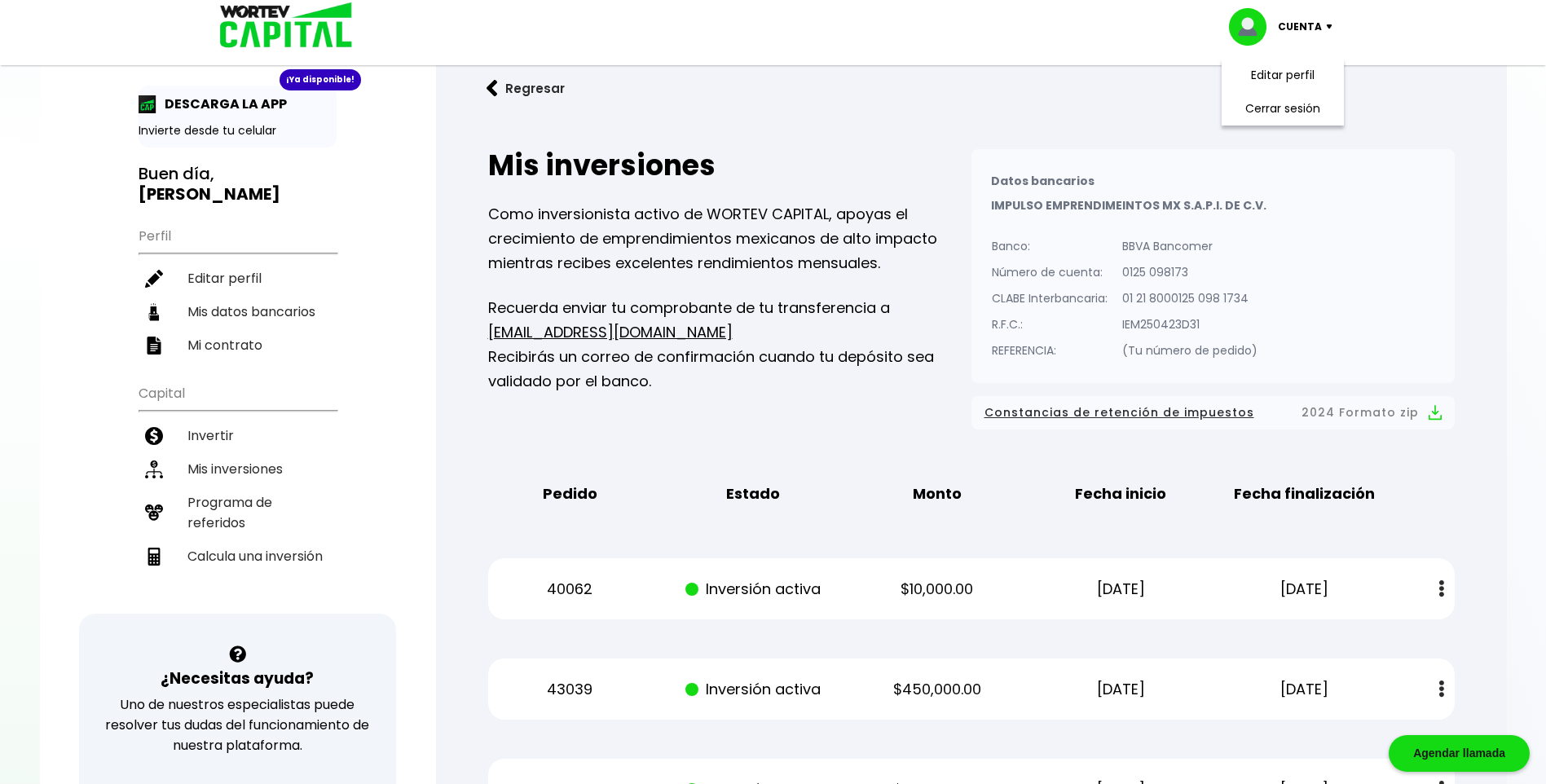
scroll to position [0, 0]
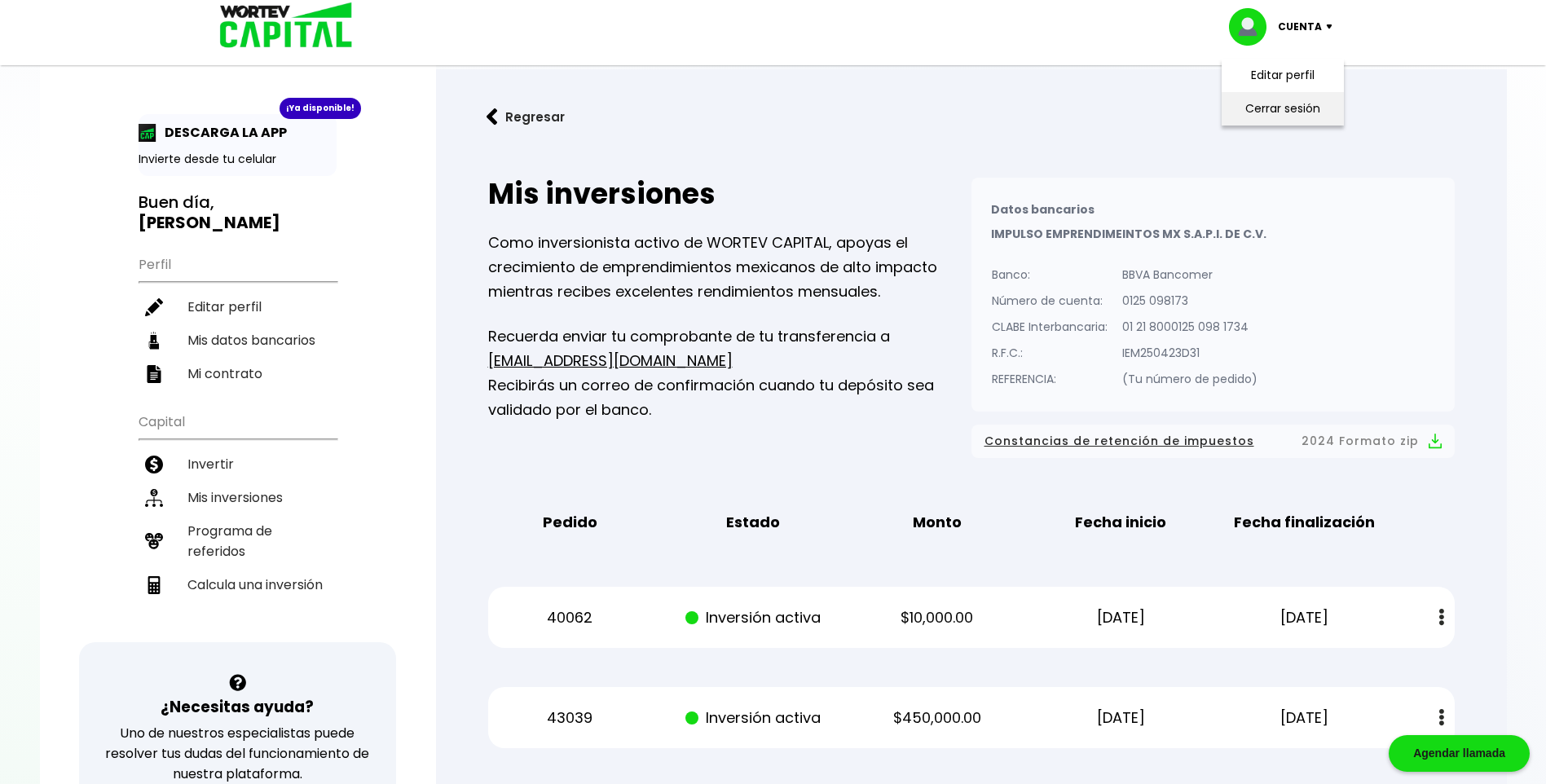
click at [1276, 107] on li "Cerrar sesión" at bounding box center [1283, 109] width 130 height 33
